Goal: Task Accomplishment & Management: Use online tool/utility

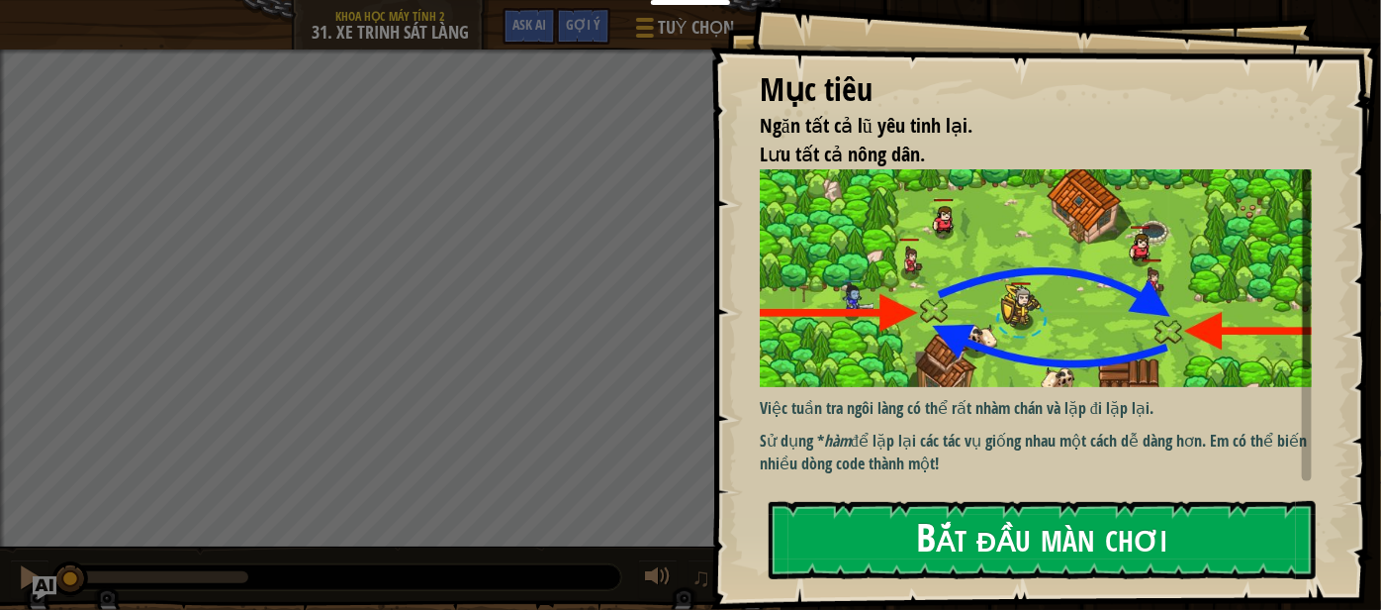
click at [1074, 522] on button "Bắt đầu màn chơi" at bounding box center [1042, 540] width 547 height 78
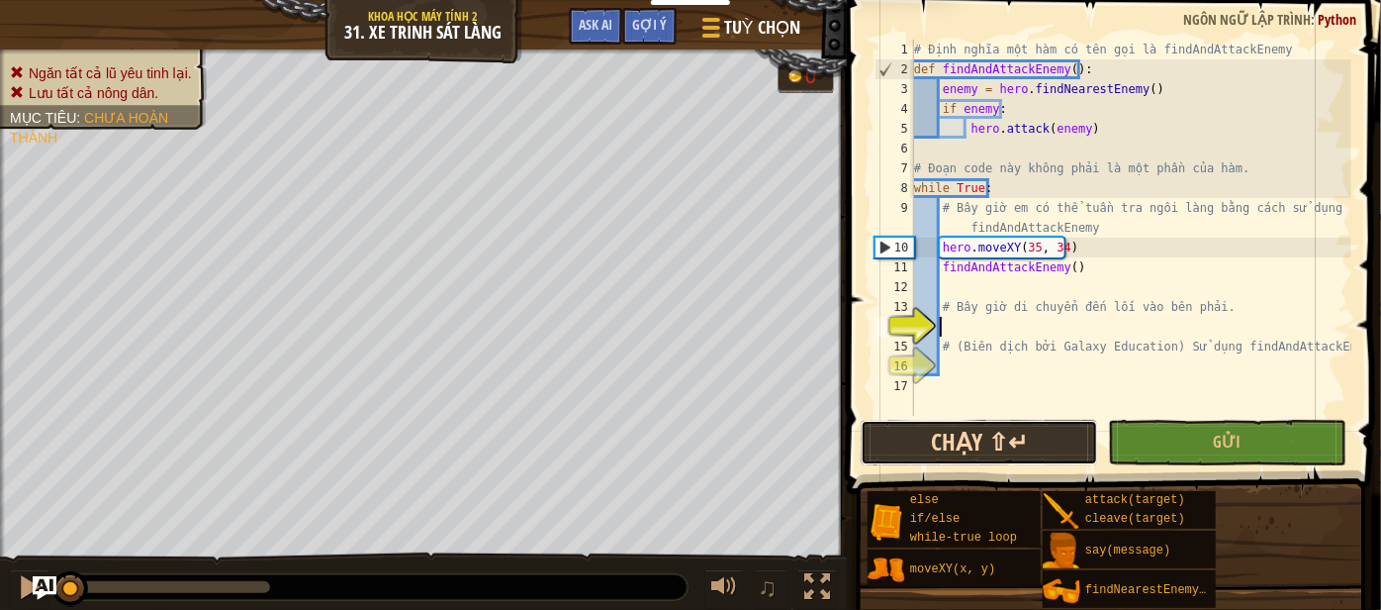
click at [1034, 422] on button "Chạy ⇧↵" at bounding box center [979, 443] width 237 height 46
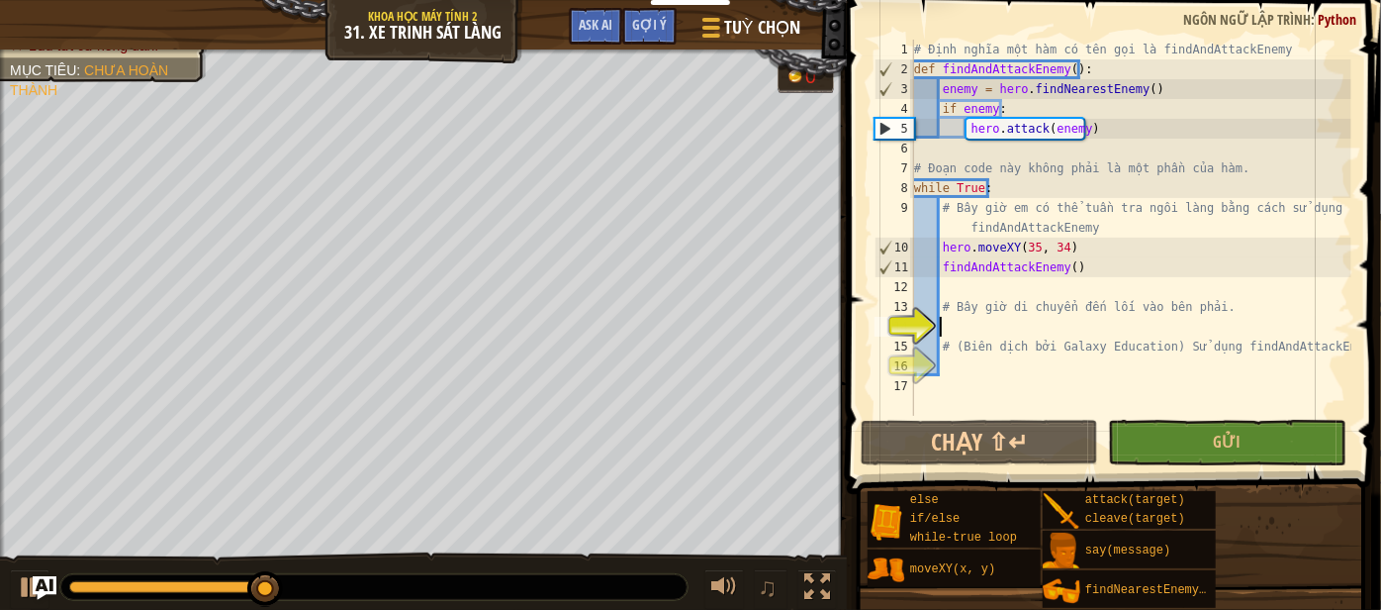
type textarea "m"
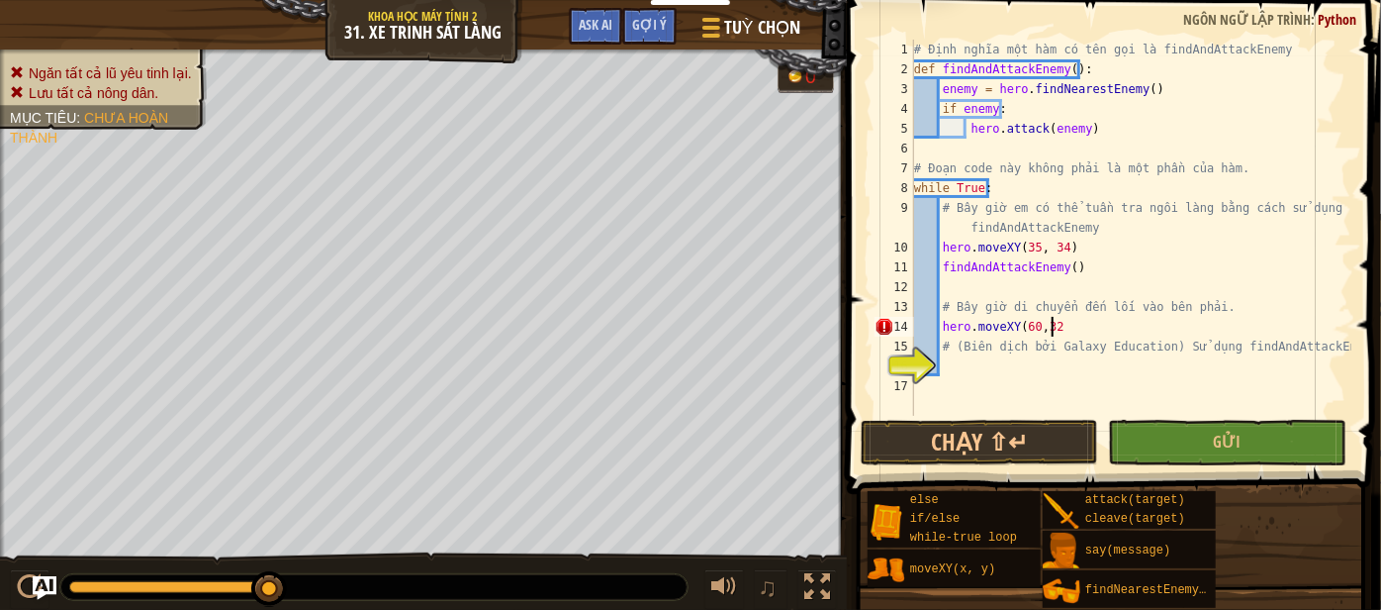
scroll to position [9, 10]
type textarea "hero.moveXY(60,32)"
click at [1067, 452] on button "Chạy ⇧↵" at bounding box center [979, 443] width 237 height 46
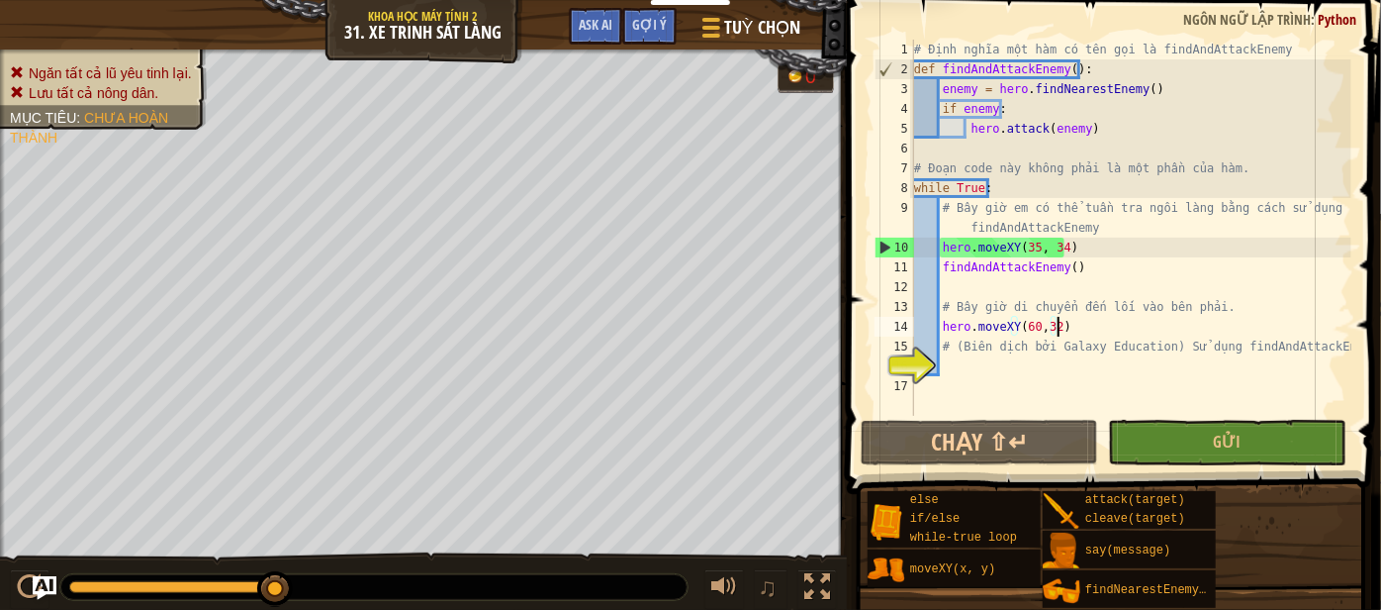
click at [947, 374] on div "# Định nghĩa một hàm có tên gọi là findAndAttackEnemy def findAndAttackEnemy ( …" at bounding box center [1130, 248] width 441 height 416
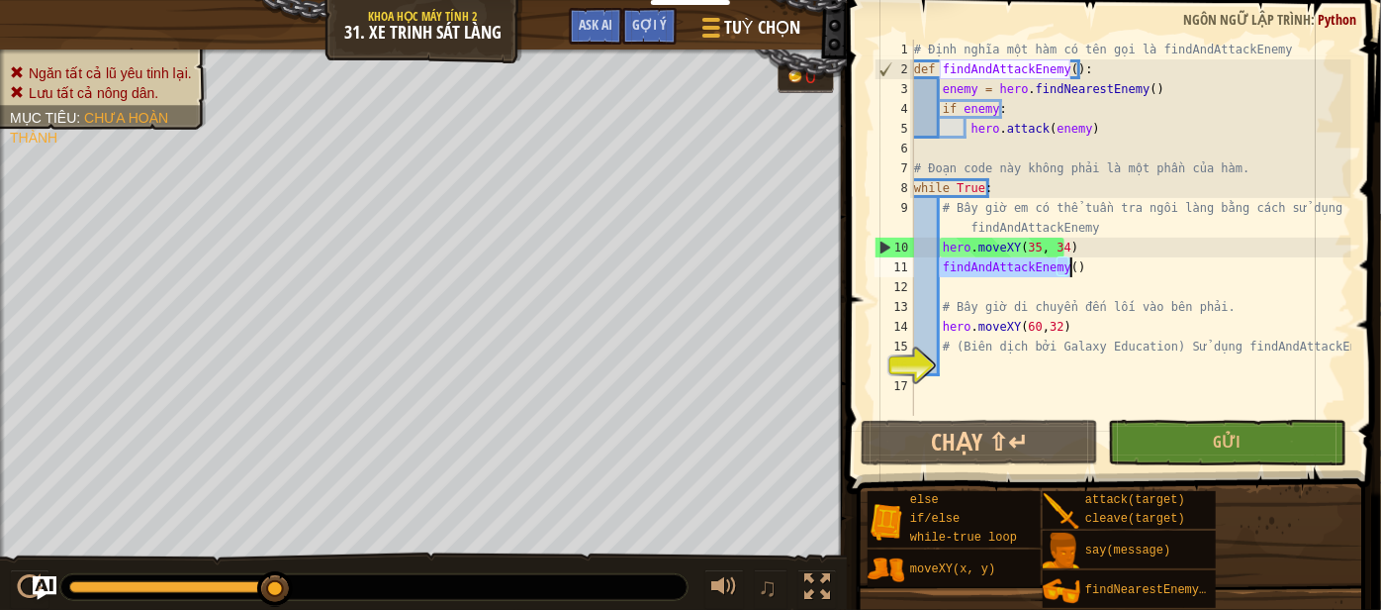
type textarea "findAndAttackEnemy()"
drag, startPoint x: 942, startPoint y: 266, endPoint x: 1092, endPoint y: 271, distance: 150.5
click at [1092, 271] on div "# Định nghĩa một hàm có tên gọi là findAndAttackEnemy def findAndAttackEnemy ( …" at bounding box center [1130, 248] width 441 height 416
click at [961, 365] on div "# Định nghĩa một hàm có tên gọi là findAndAttackEnemy def findAndAttackEnemy ( …" at bounding box center [1130, 248] width 441 height 416
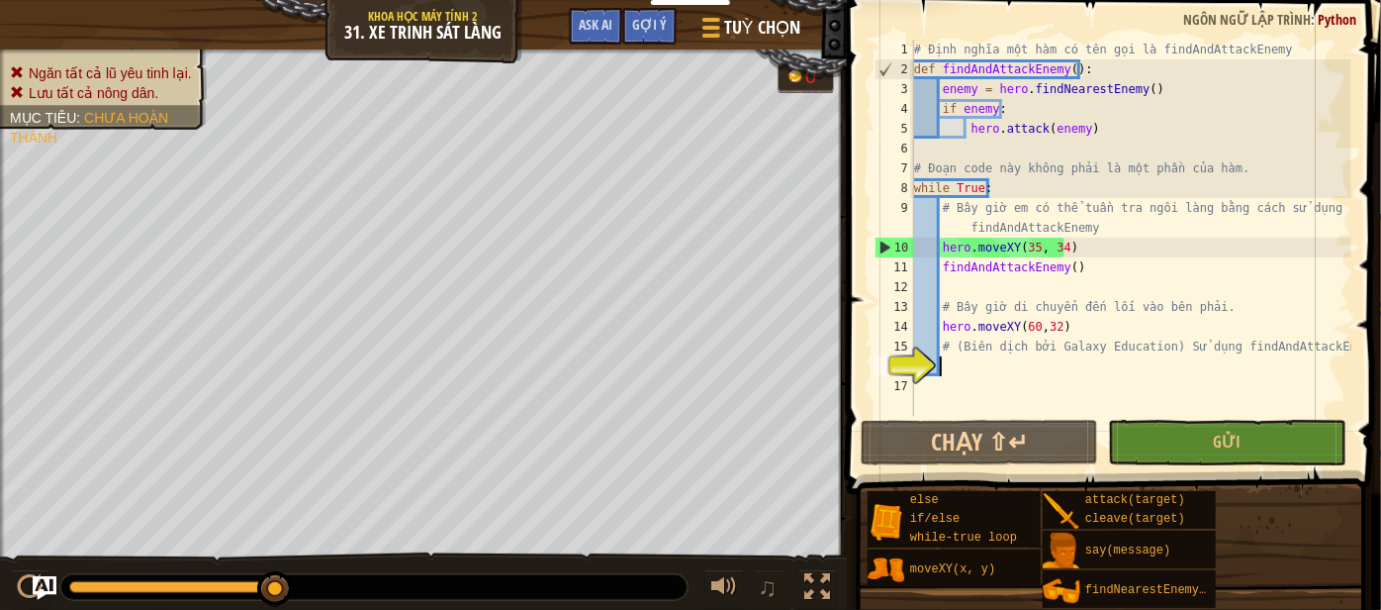
paste textarea "findAndAttackEnemy()"
type textarea "findAndAttackEnemy()"
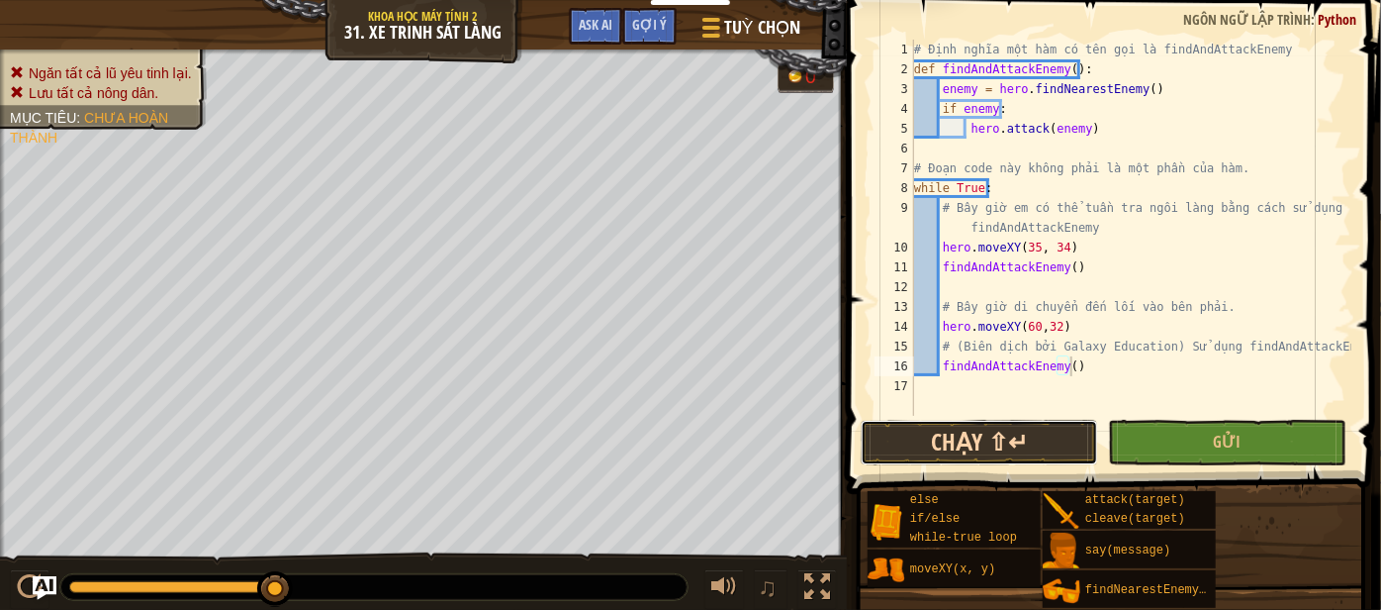
click at [986, 427] on button "Chạy ⇧↵" at bounding box center [979, 443] width 237 height 46
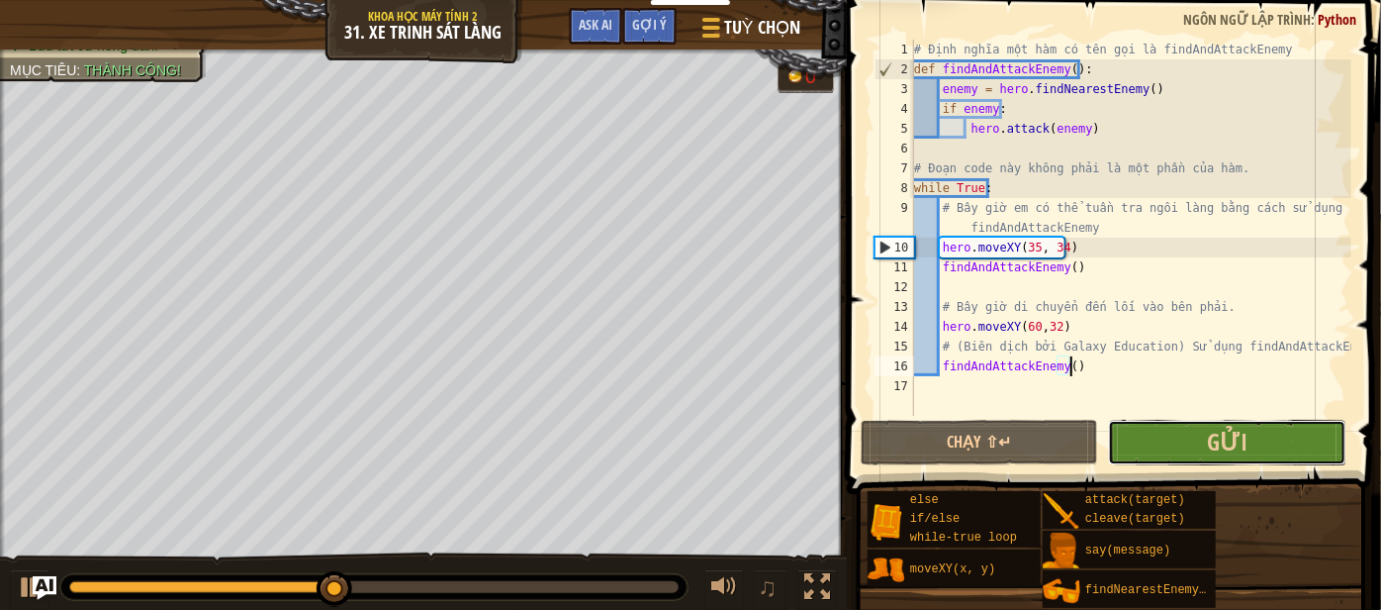
click at [1187, 451] on button "Gửi" at bounding box center [1226, 443] width 237 height 46
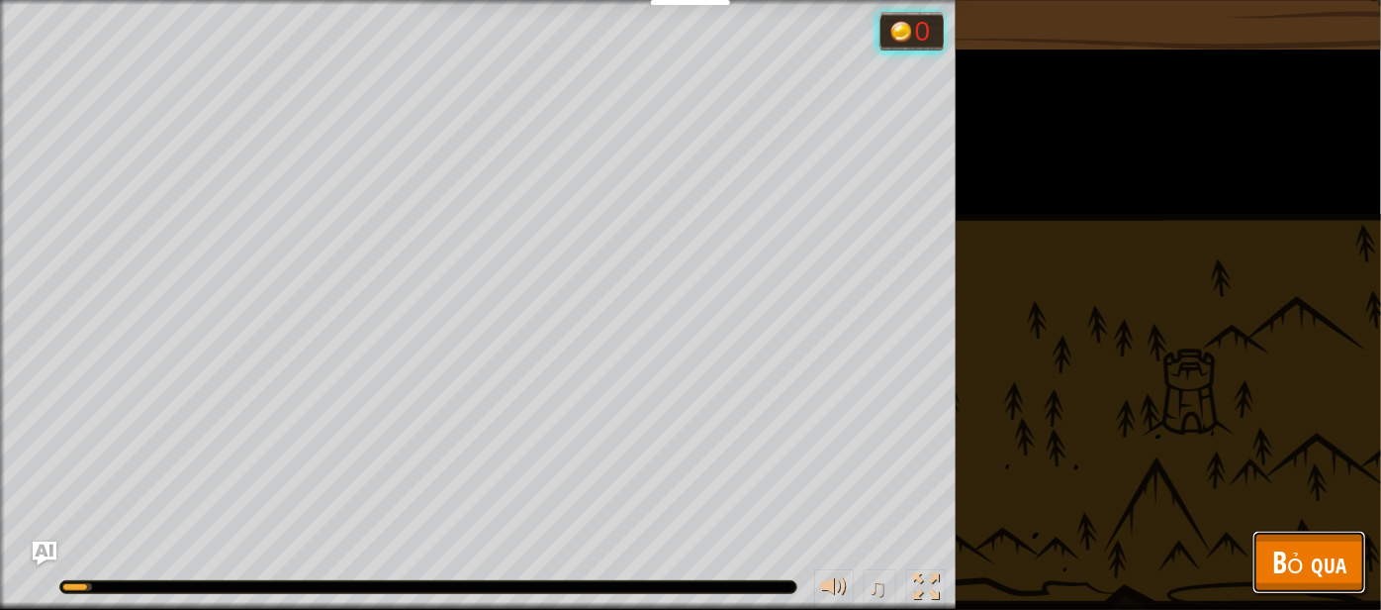
click at [1282, 557] on span "Bỏ qua" at bounding box center [1309, 561] width 74 height 41
